Goal: Information Seeking & Learning: Learn about a topic

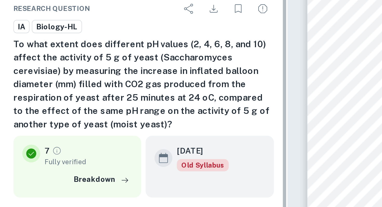
scroll to position [93, 0]
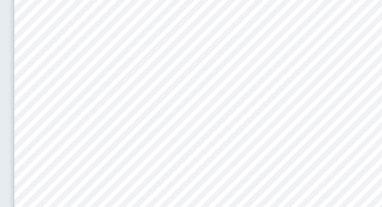
scroll to position [1730, 0]
